Goal: Participate in discussion: Participate in discussion

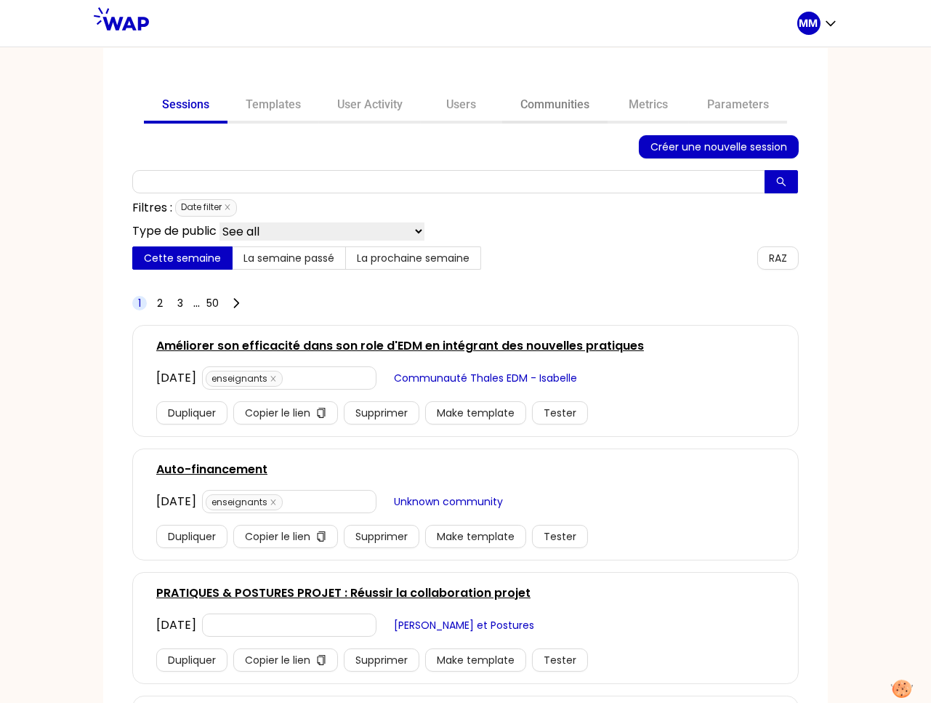
click at [553, 105] on link "Communities" at bounding box center [554, 106] width 105 height 35
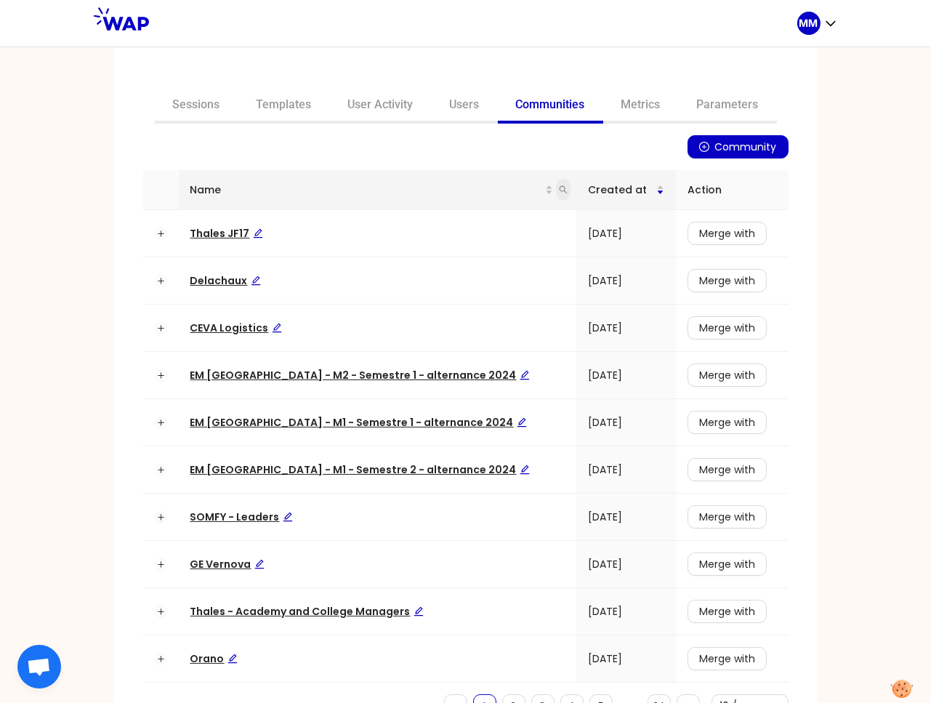
click at [559, 187] on icon "search" at bounding box center [563, 189] width 9 height 9
type input "aim"
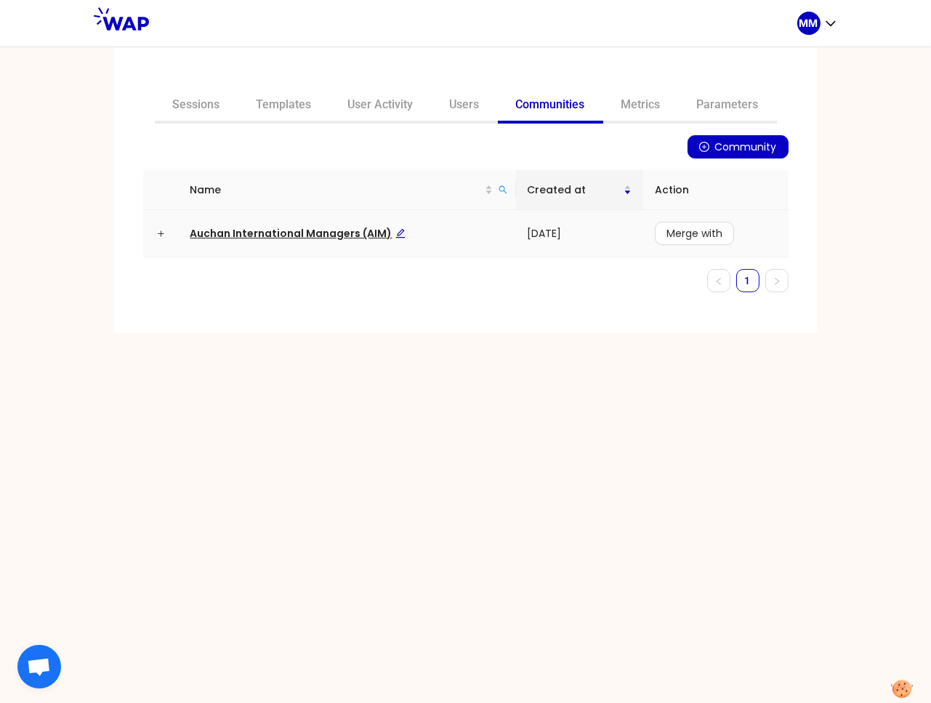
click at [302, 230] on span "Auchan International Managers (AIM)" at bounding box center [297, 233] width 215 height 15
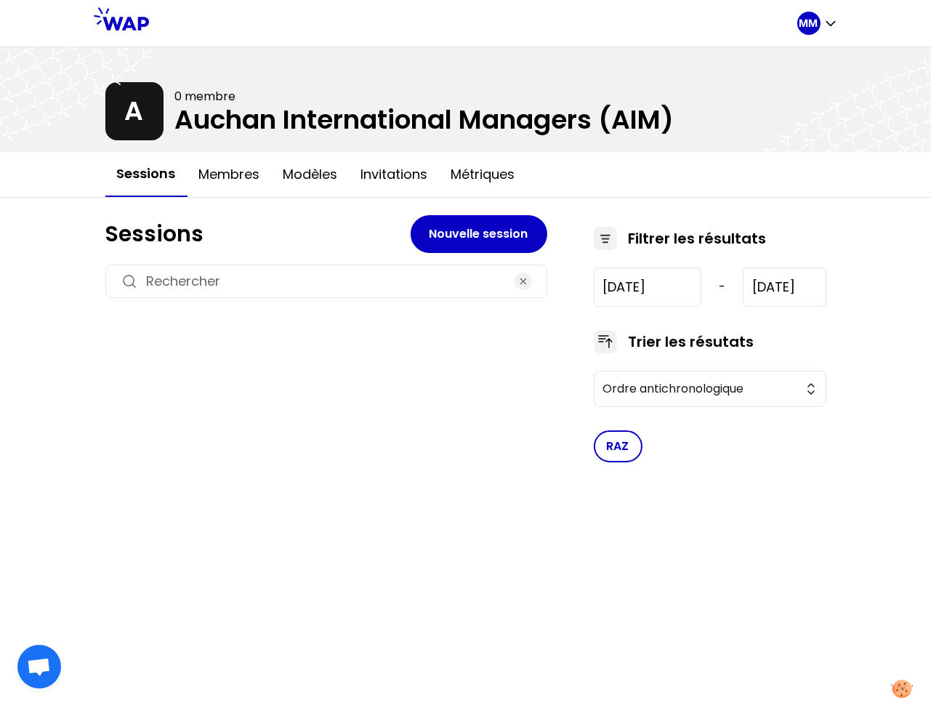
type input "[DATE]"
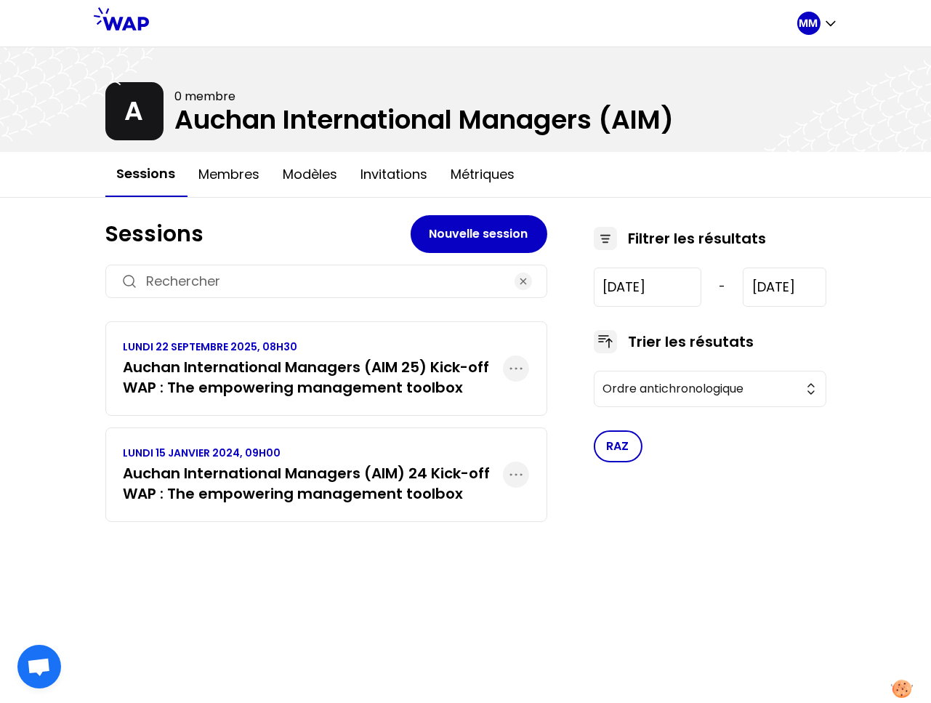
click at [313, 362] on h3 "Auchan International Managers (AIM 25) Kick-off WAP : The empowering management…" at bounding box center [313, 377] width 379 height 41
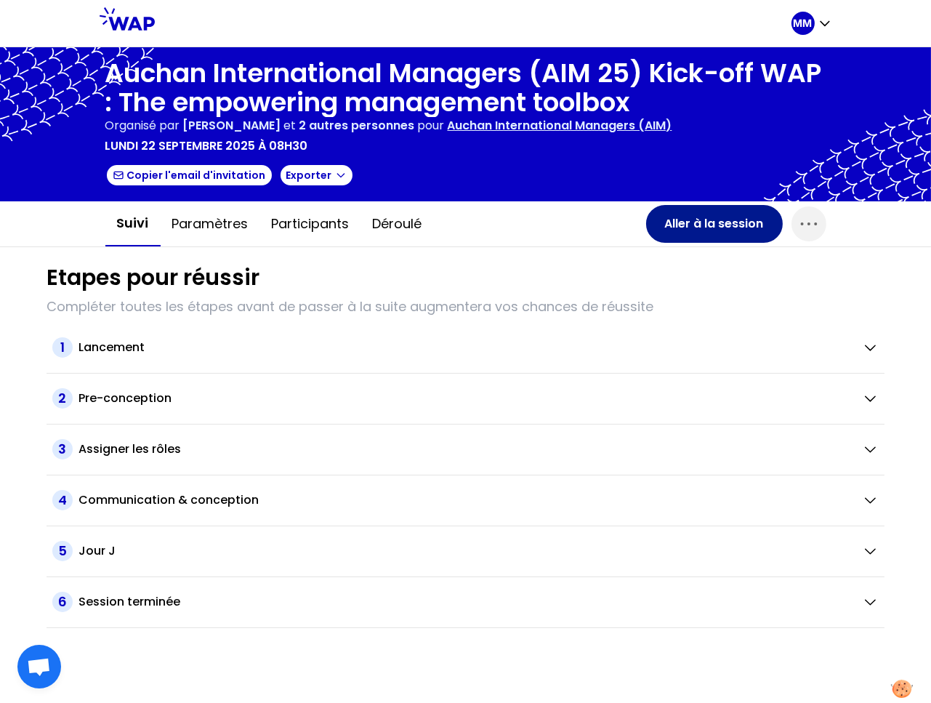
click at [679, 225] on button "Aller à la session" at bounding box center [714, 224] width 137 height 38
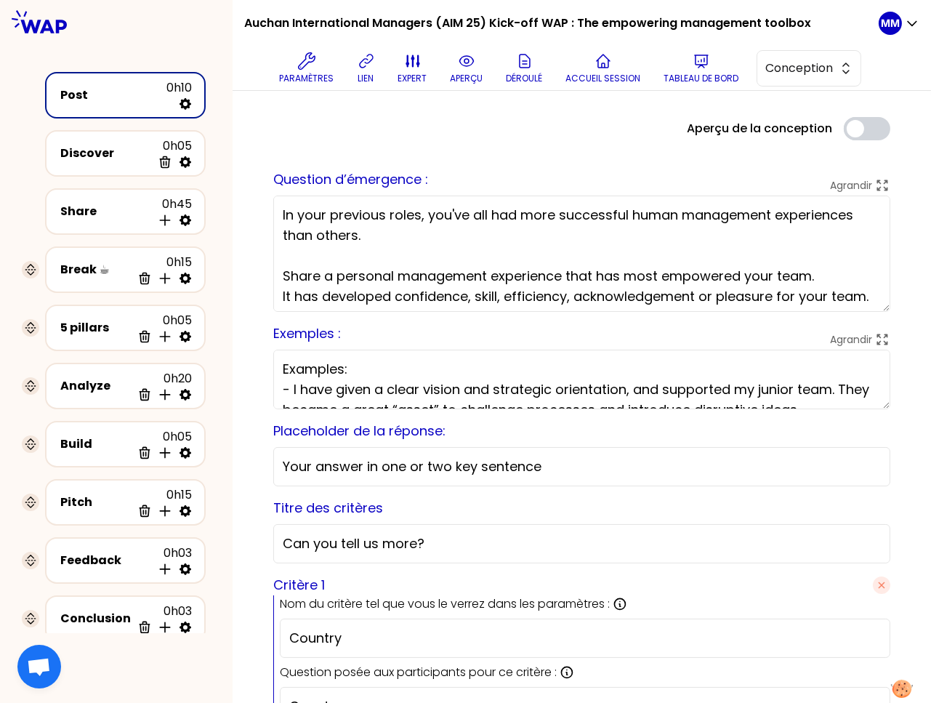
drag, startPoint x: 104, startPoint y: 375, endPoint x: 9, endPoint y: 391, distance: 96.5
click at [103, 377] on div "Analyze" at bounding box center [96, 385] width 70 height 17
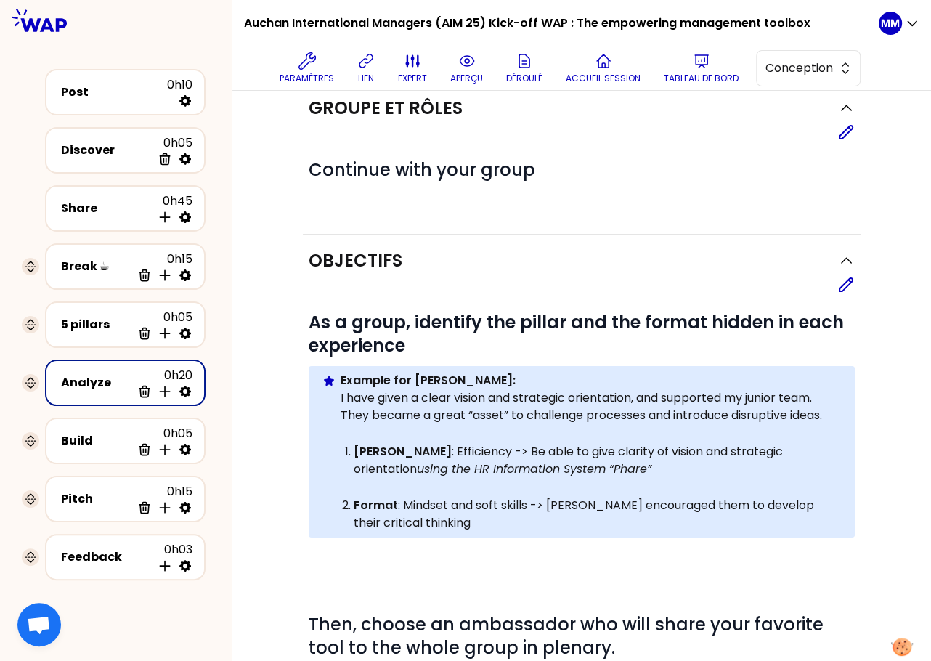
scroll to position [41, 0]
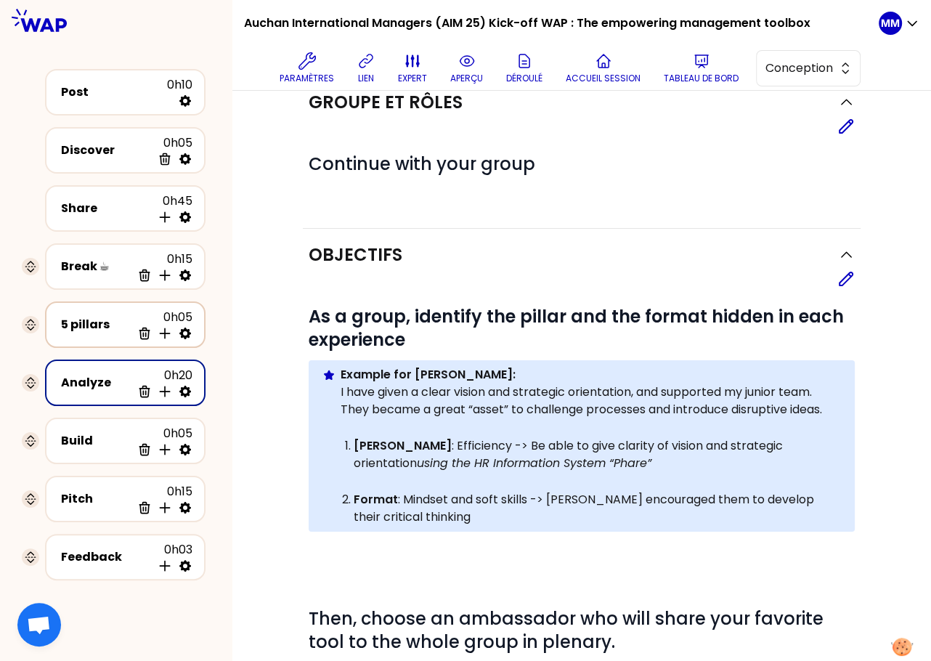
click at [99, 328] on div "5 pillars" at bounding box center [96, 324] width 70 height 17
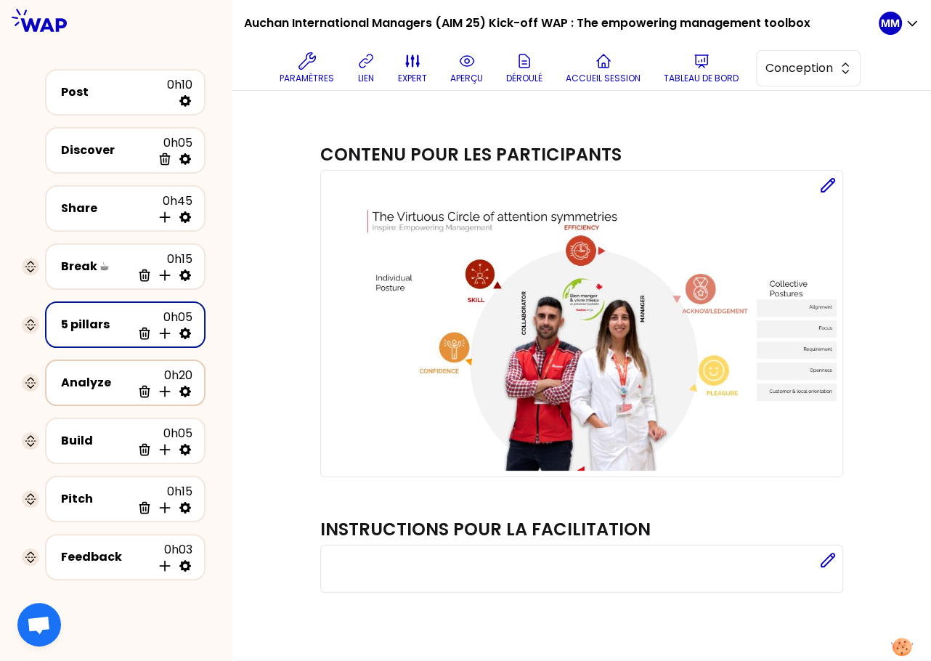
click at [95, 388] on div "Analyze" at bounding box center [96, 382] width 70 height 17
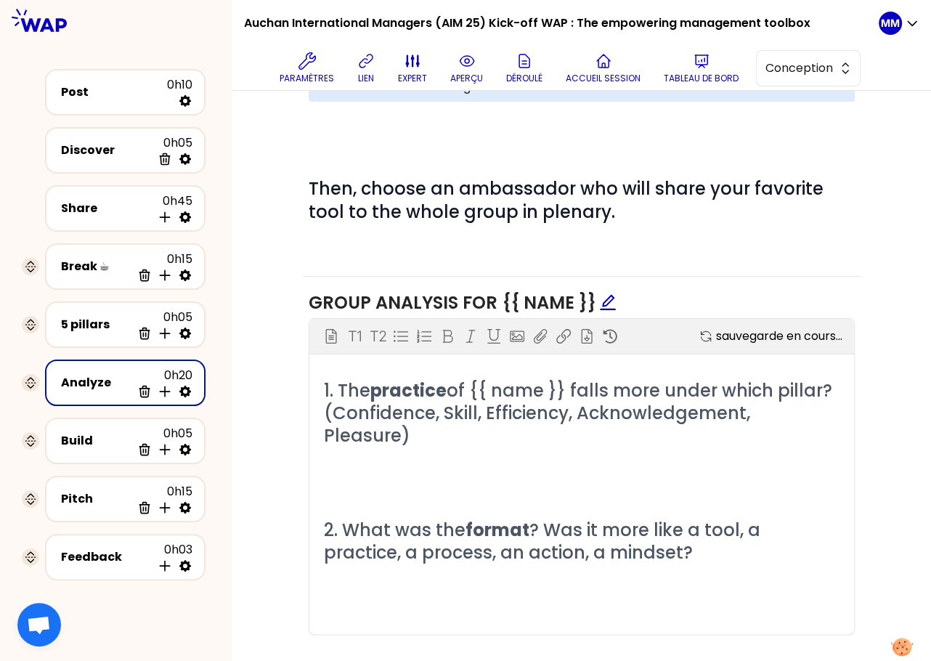
scroll to position [474, 0]
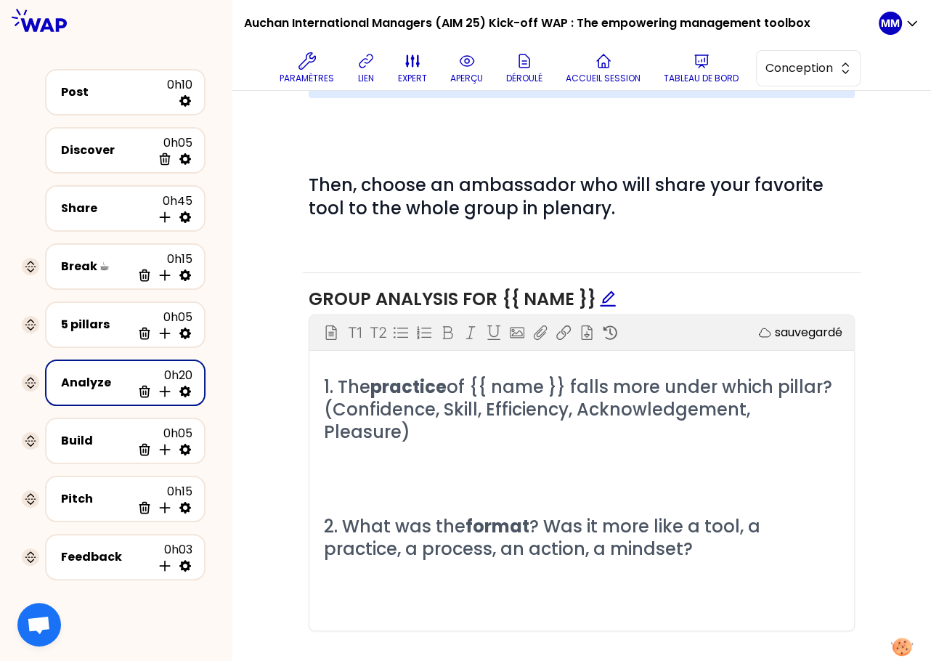
click at [408, 444] on p "﻿" at bounding box center [582, 455] width 516 height 23
click at [400, 386] on span "practice" at bounding box center [409, 387] width 76 height 24
click at [493, 514] on span "format" at bounding box center [498, 526] width 64 height 24
